Goal: Transaction & Acquisition: Purchase product/service

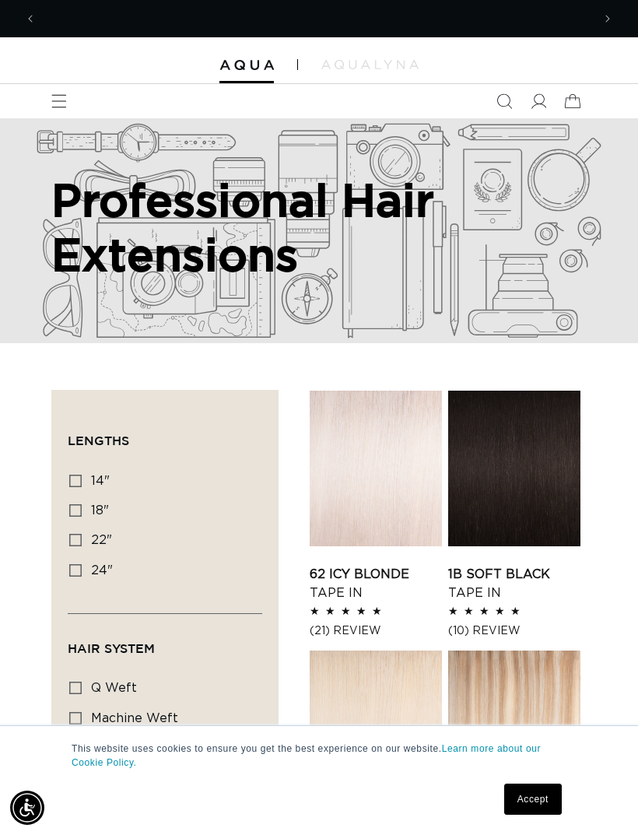
scroll to position [0, 555]
click at [101, 565] on span "24"" at bounding box center [102, 570] width 22 height 12
click at [82, 565] on input "24" 24" (78 products)" at bounding box center [75, 570] width 12 height 12
checkbox input "true"
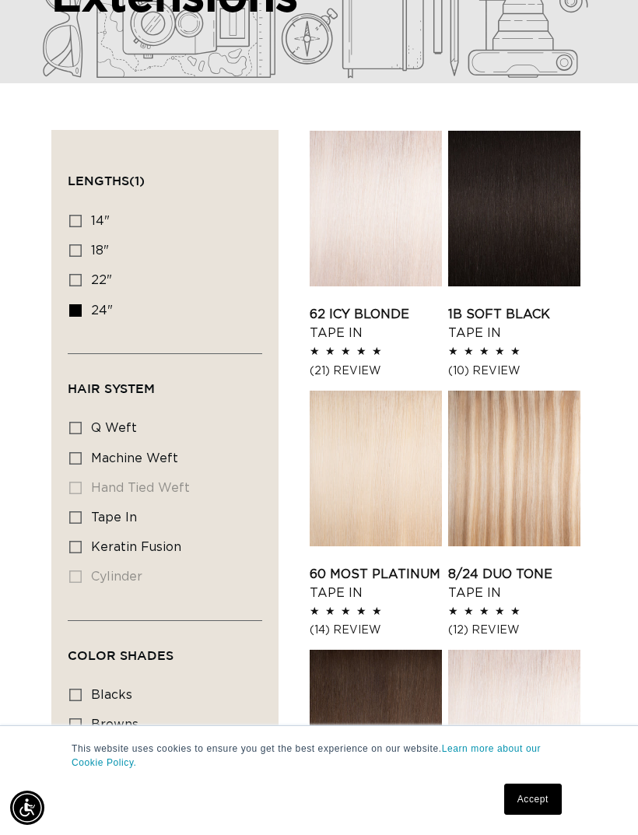
scroll to position [0, 1111]
click at [539, 565] on link "8/24 Duo Tone Tape In" at bounding box center [514, 583] width 132 height 37
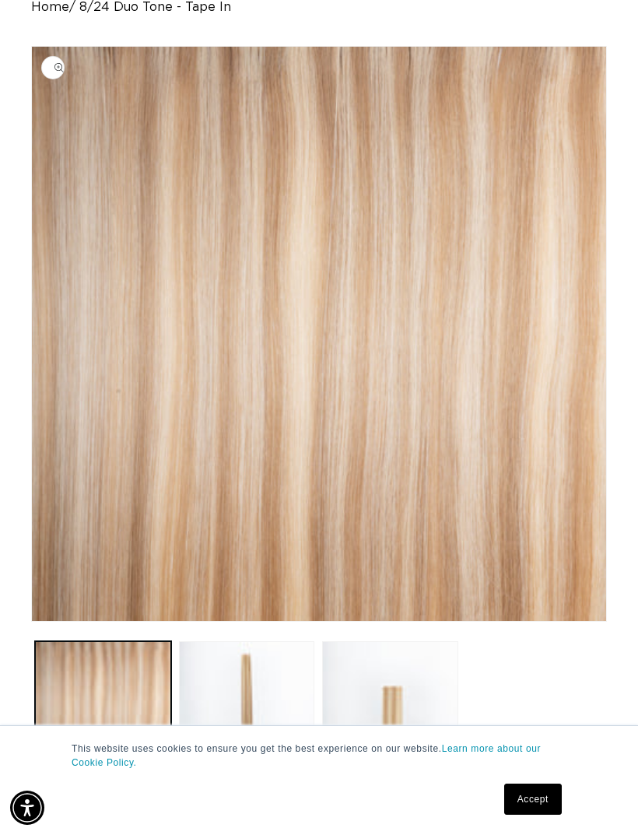
scroll to position [133, 0]
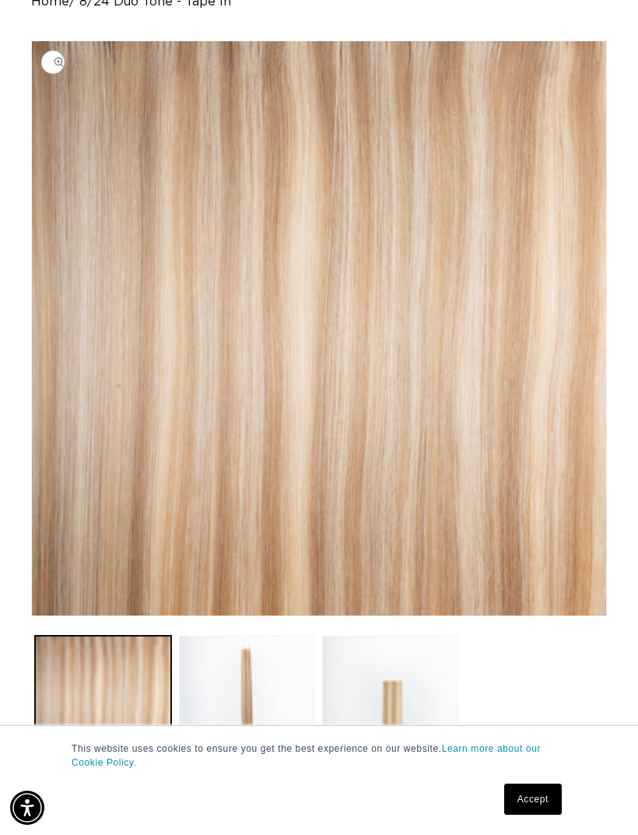
click at [287, 641] on button "Load image 2 in gallery view" at bounding box center [247, 703] width 136 height 136
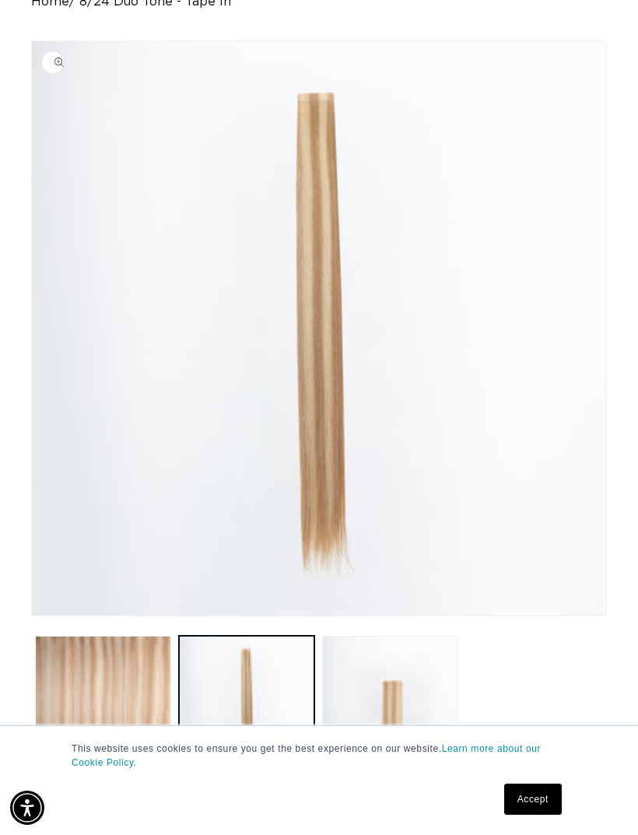
click at [384, 718] on button "Load image 3 in gallery view" at bounding box center [390, 703] width 136 height 136
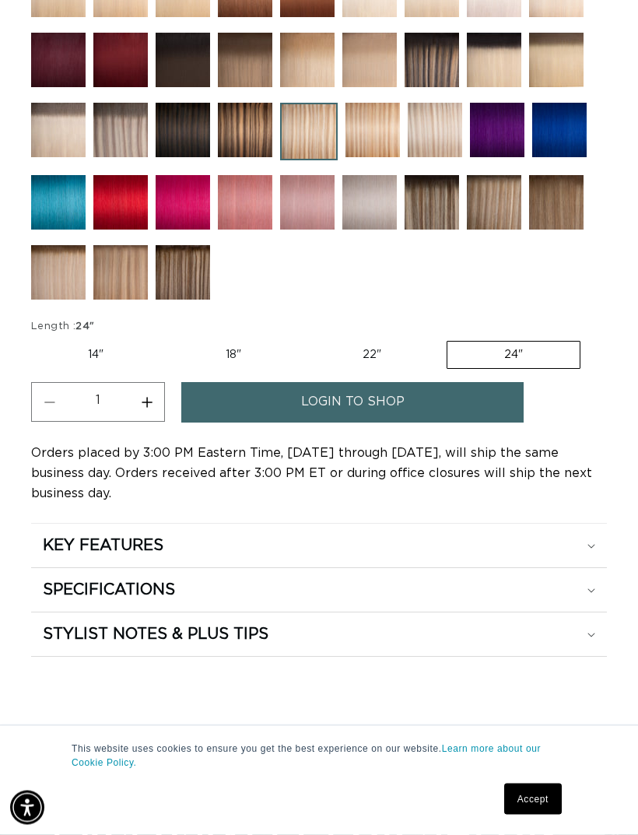
scroll to position [1157, 0]
click at [471, 414] on link "login to shop" at bounding box center [352, 402] width 342 height 40
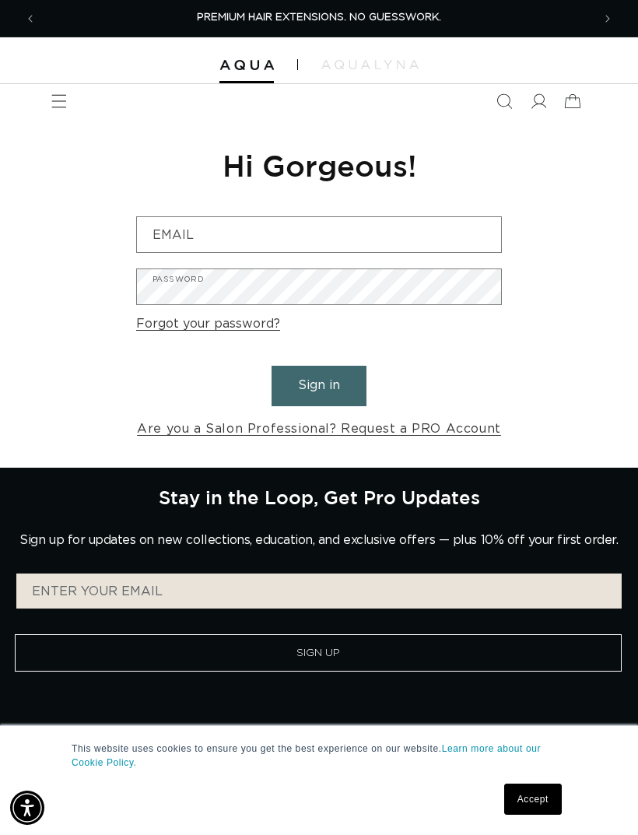
click at [395, 419] on link "Are you a Salon Professional? Request a PRO Account" at bounding box center [319, 429] width 364 height 23
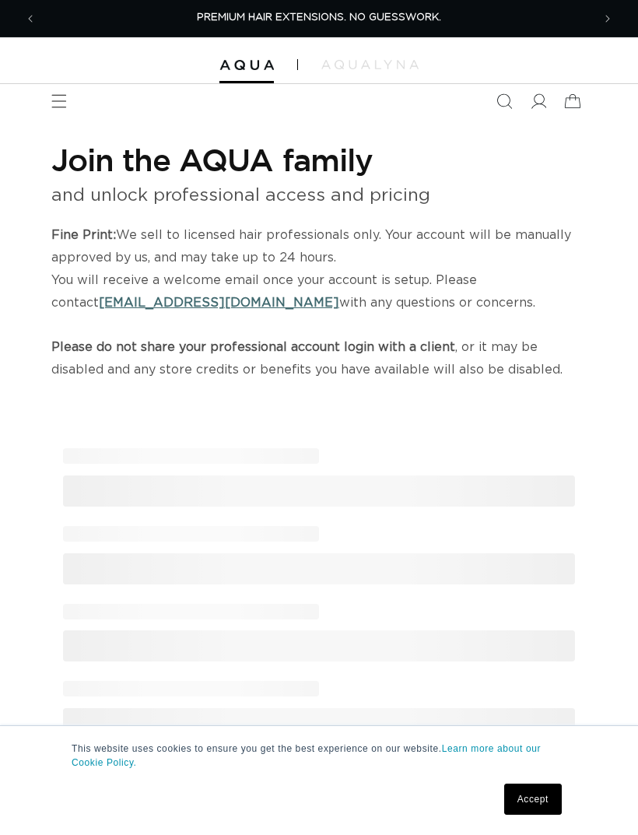
select select "US"
select select "[GEOGRAPHIC_DATA]"
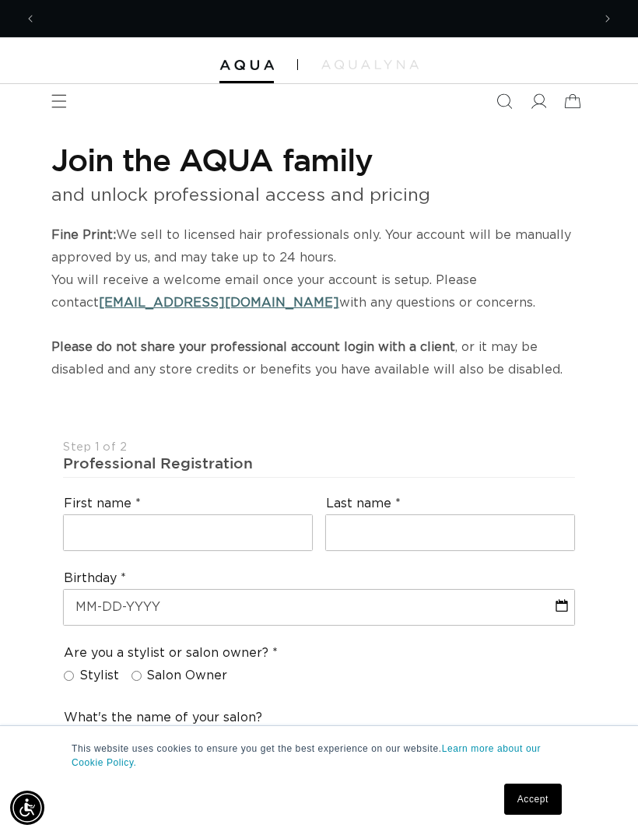
scroll to position [0, 1111]
click at [53, 112] on span "Menu" at bounding box center [59, 101] width 34 height 34
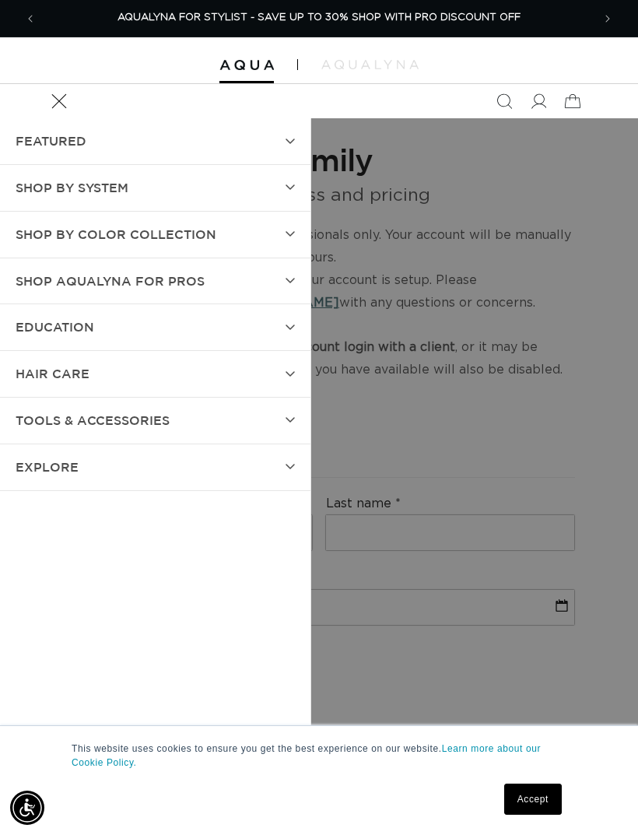
click at [201, 149] on summary "FEATURED" at bounding box center [155, 141] width 310 height 46
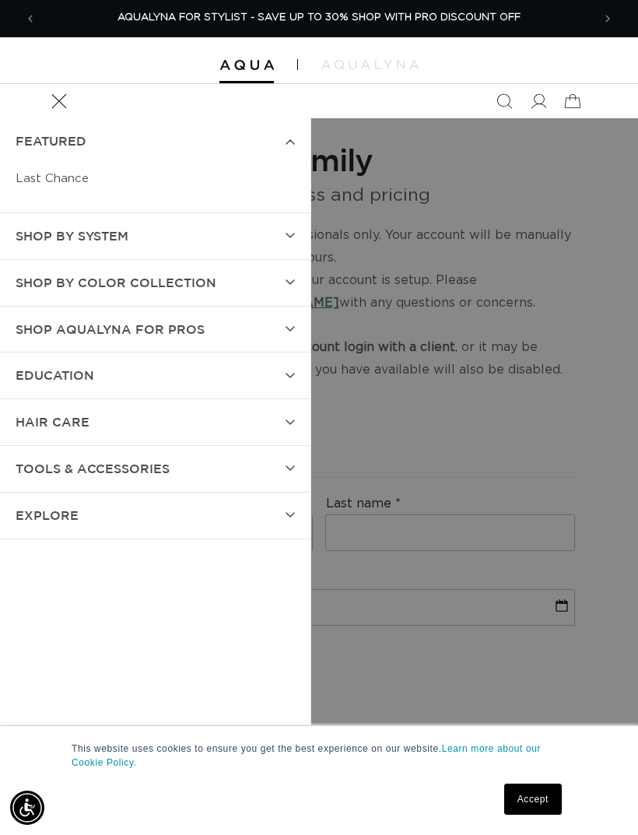
click at [238, 226] on summary "SHOP BY SYSTEM" at bounding box center [155, 236] width 310 height 46
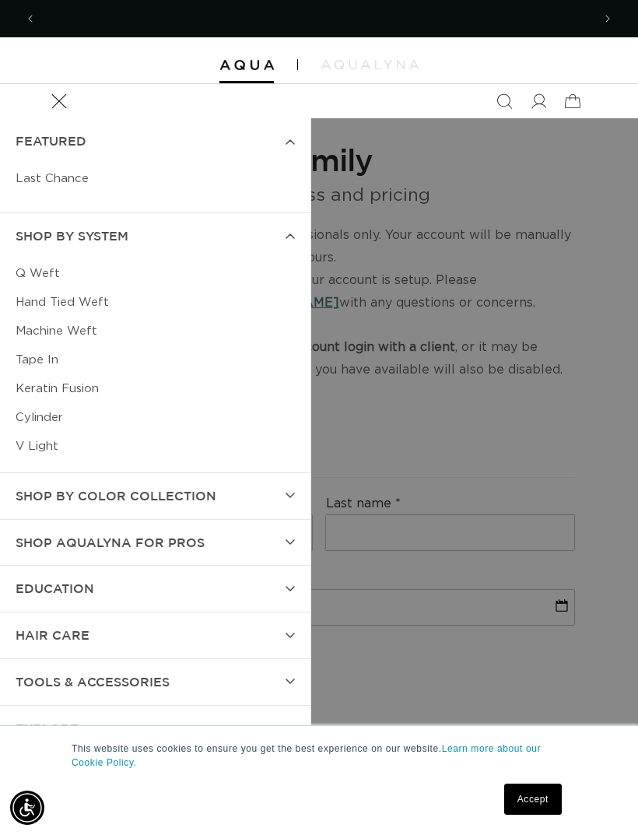
scroll to position [0, 0]
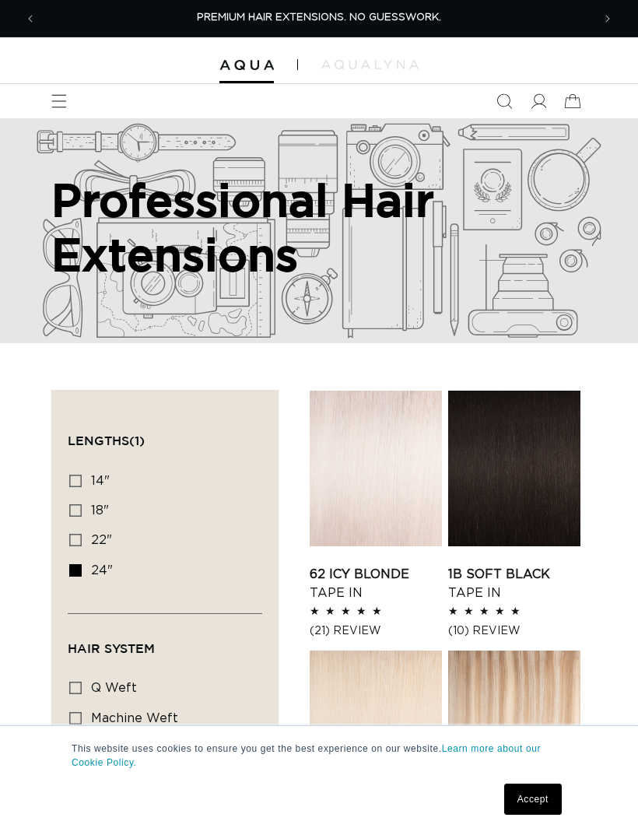
scroll to position [310, 0]
